Goal: Task Accomplishment & Management: Manage account settings

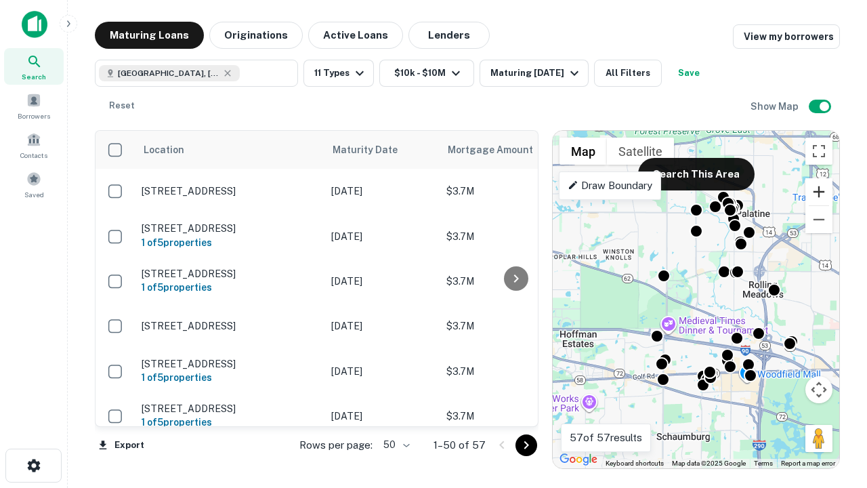
click at [819, 192] on button "Zoom in" at bounding box center [819, 191] width 27 height 27
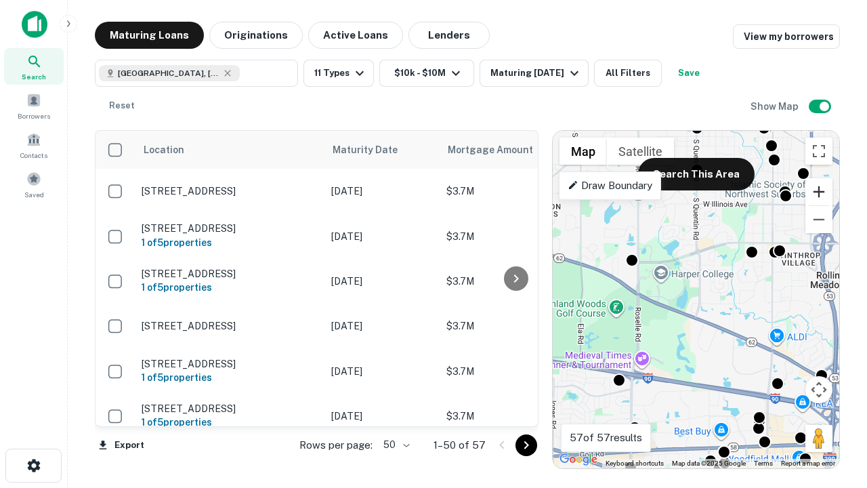
click at [819, 192] on button "Zoom in" at bounding box center [819, 191] width 27 height 27
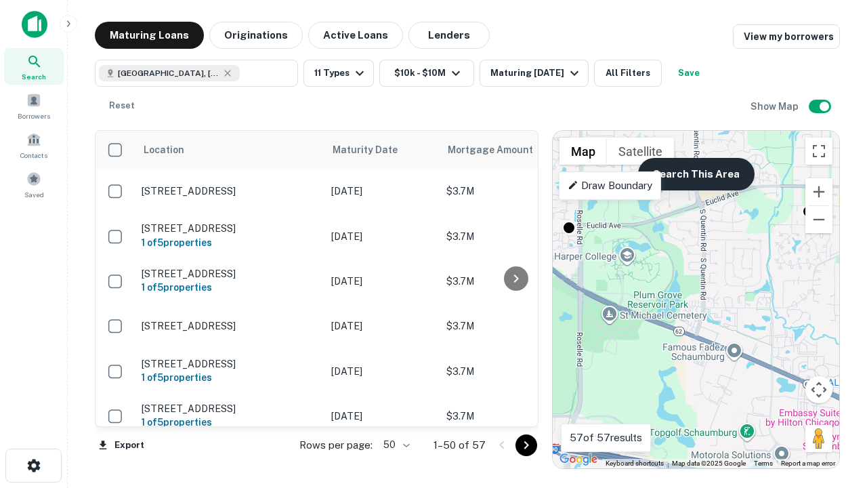
click at [696, 174] on button "Search This Area" at bounding box center [696, 174] width 117 height 33
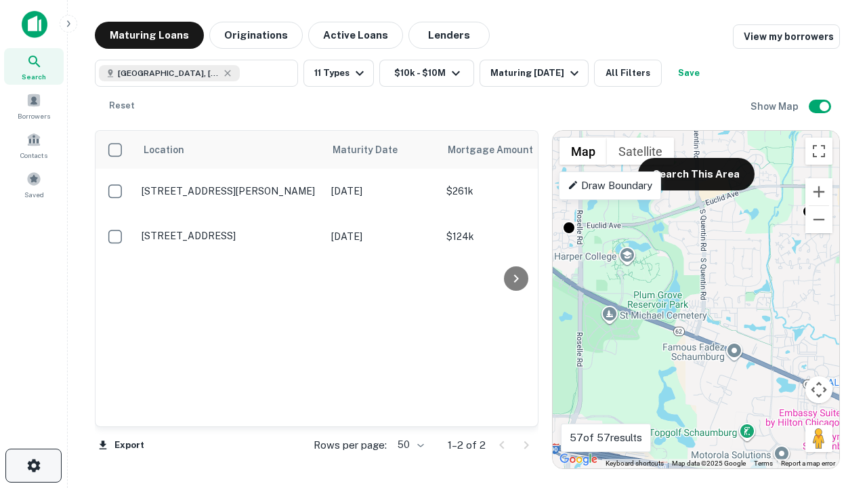
click at [33, 466] on icon "button" at bounding box center [34, 465] width 16 height 16
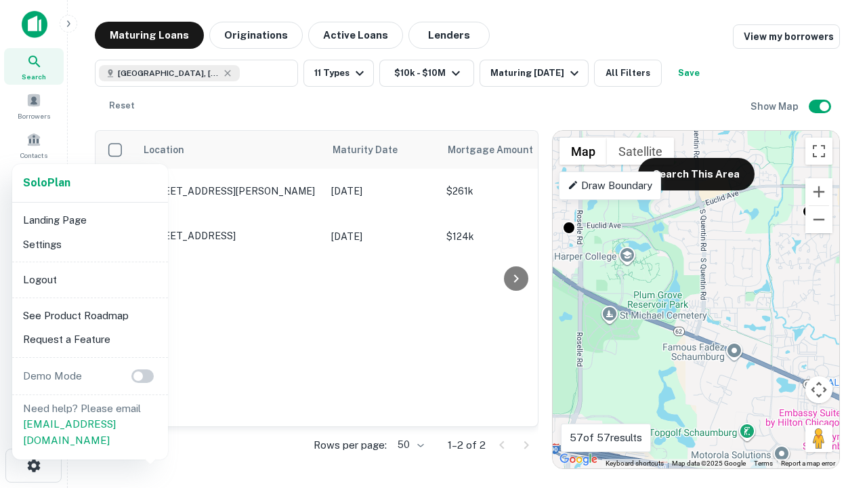
click at [89, 279] on li "Logout" at bounding box center [90, 280] width 145 height 24
